Goal: Find specific page/section: Find specific page/section

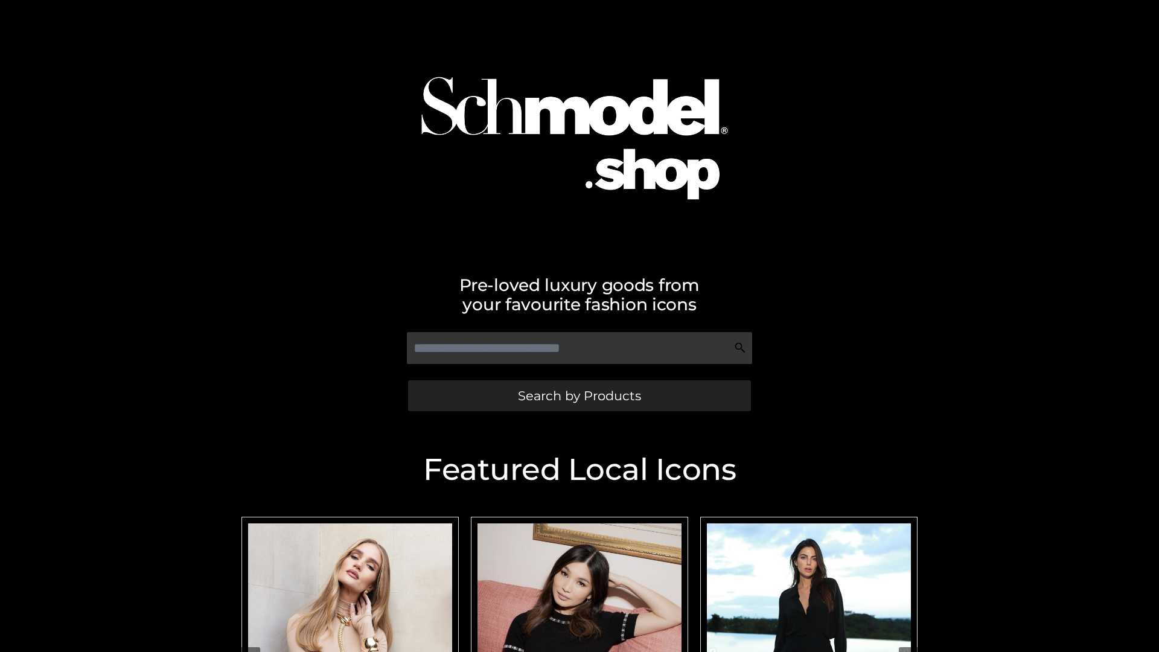
click at [579, 396] on span "Search by Products" at bounding box center [579, 395] width 123 height 13
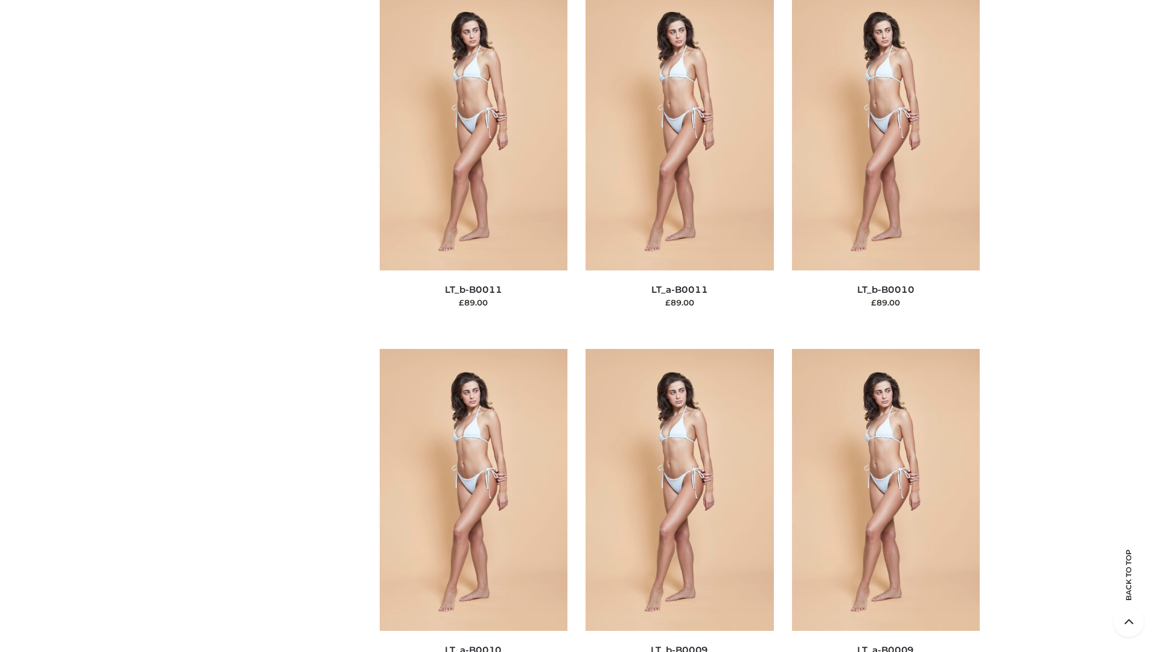
scroll to position [5423, 0]
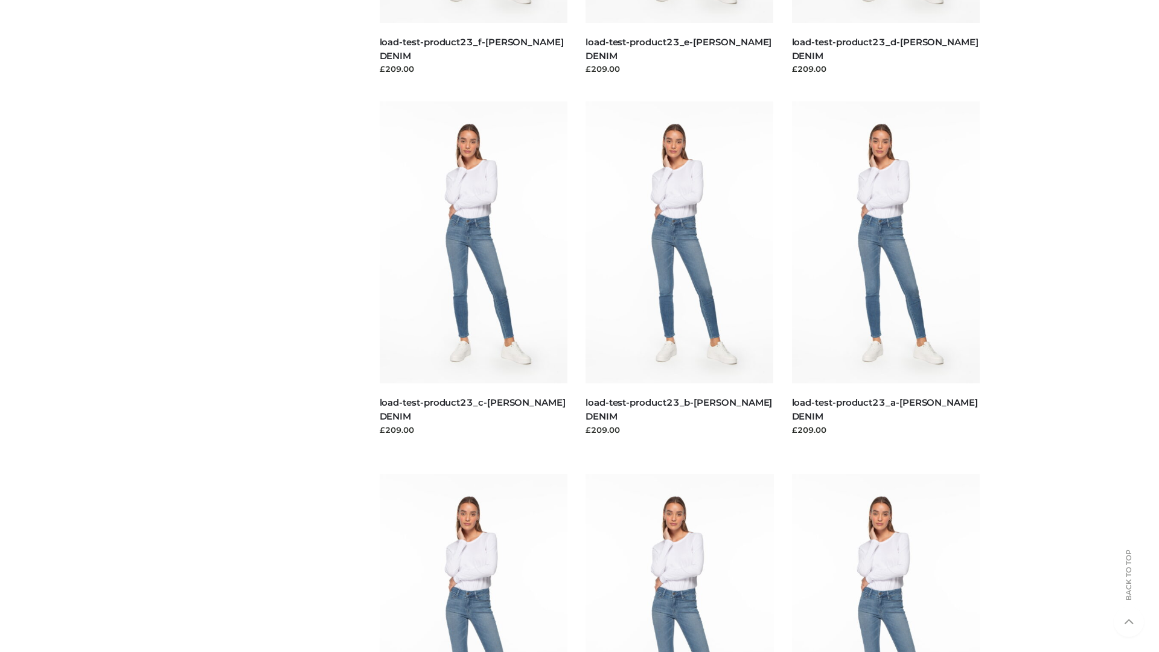
scroll to position [1059, 0]
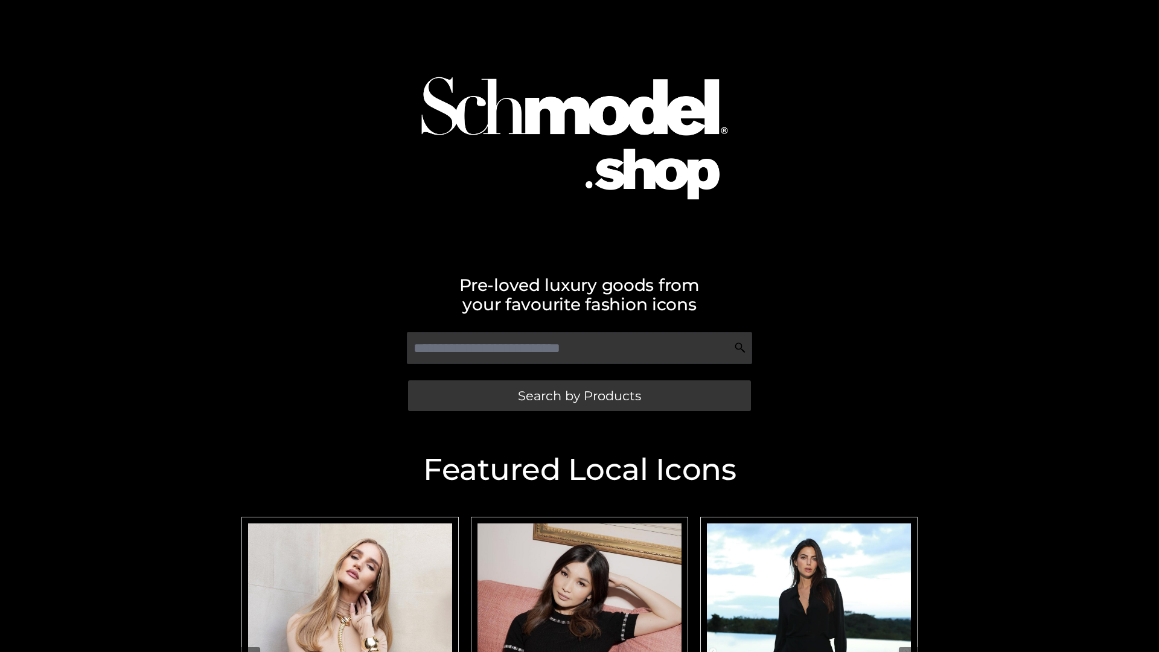
click at [579, 396] on span "Search by Products" at bounding box center [579, 395] width 123 height 13
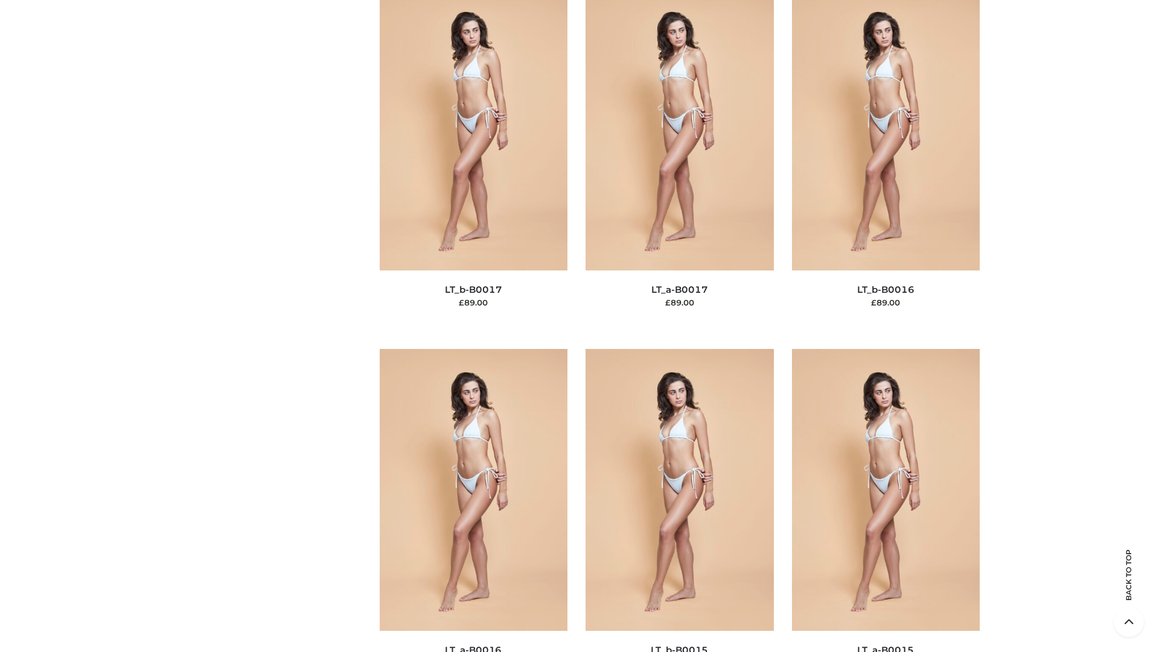
scroll to position [3968, 0]
